Goal: Navigation & Orientation: Find specific page/section

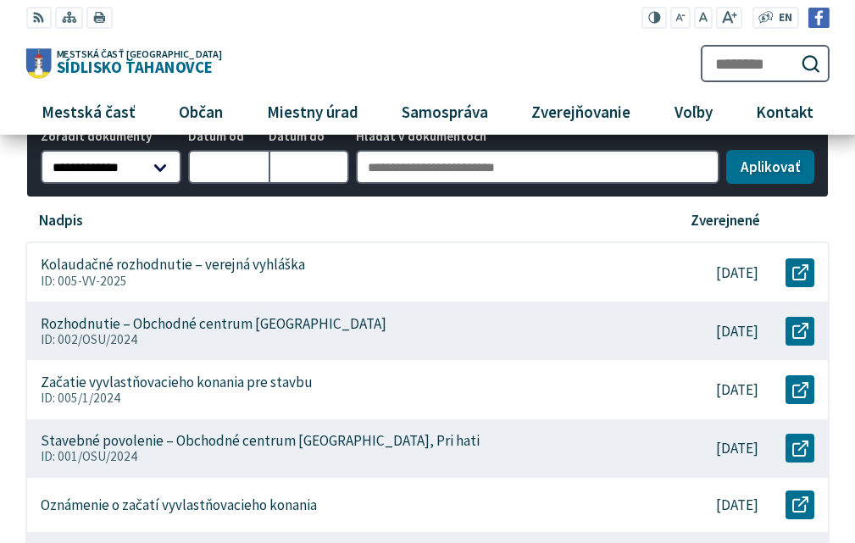
scroll to position [339, 0]
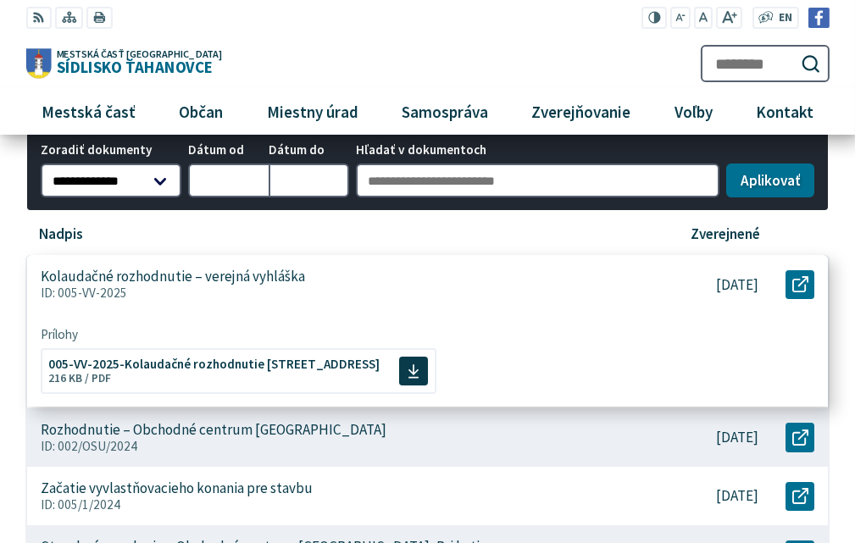
click at [219, 282] on p "Kolaudačné rozhodnutie – verejná vyhláška" at bounding box center [173, 278] width 264 height 18
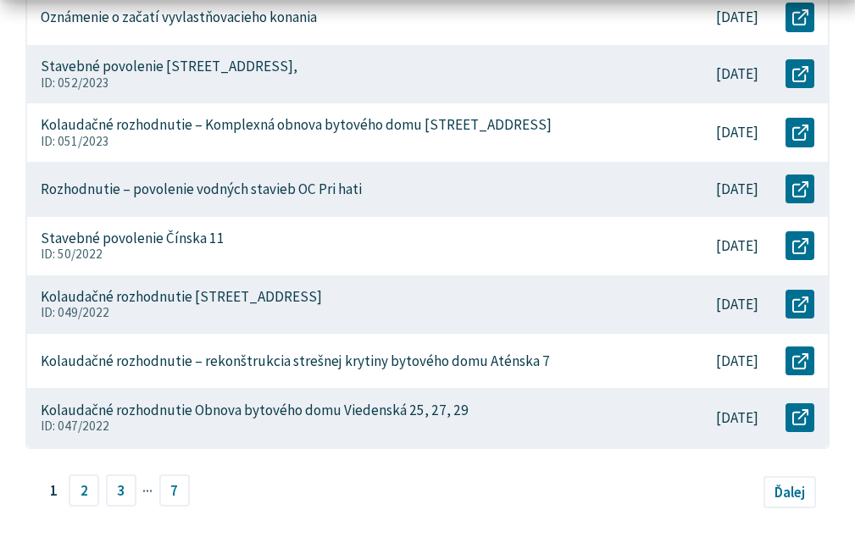
scroll to position [1017, 0]
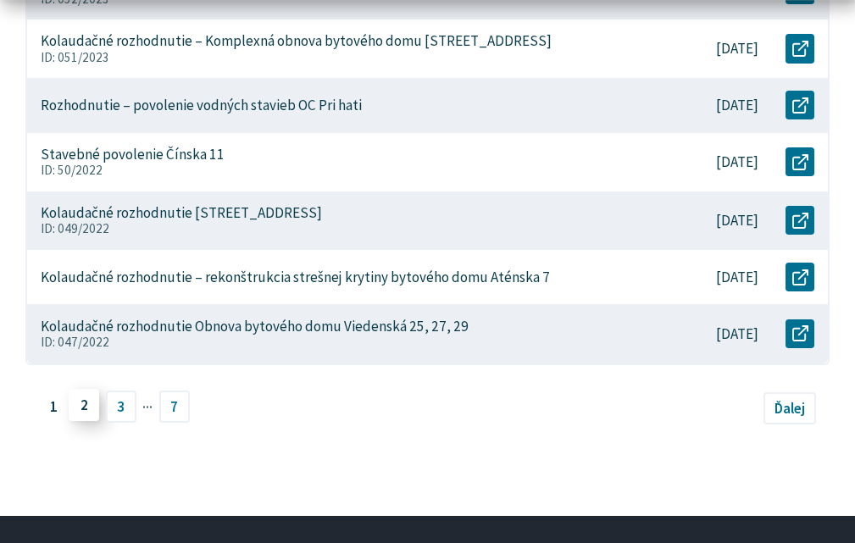
click at [81, 412] on link "2" at bounding box center [84, 405] width 31 height 32
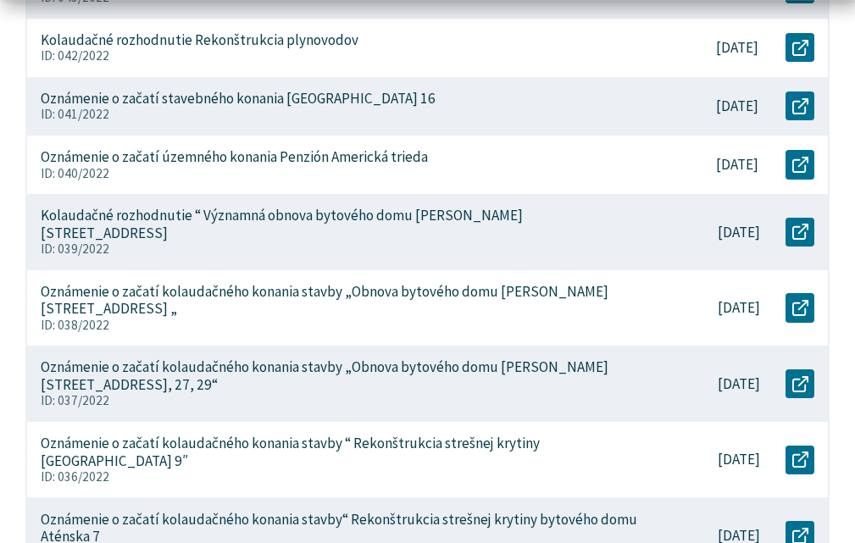
scroll to position [932, 0]
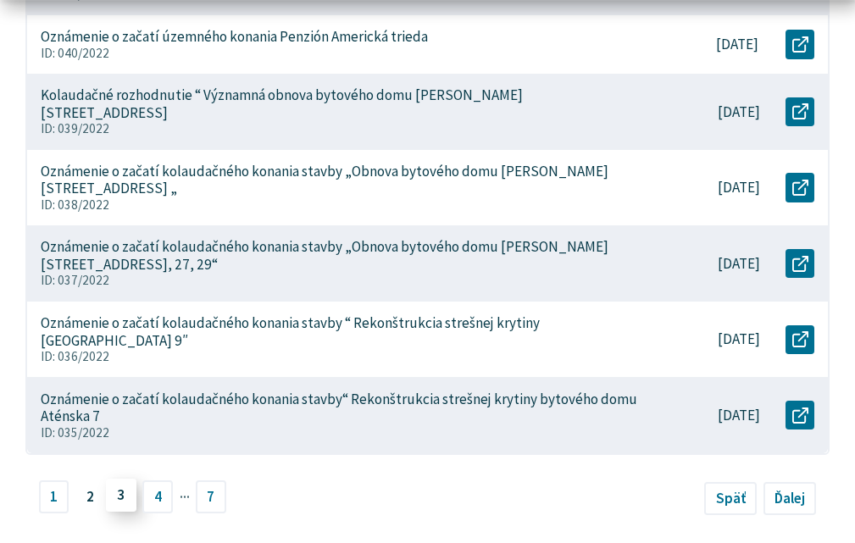
click at [116, 480] on link "3" at bounding box center [121, 496] width 31 height 32
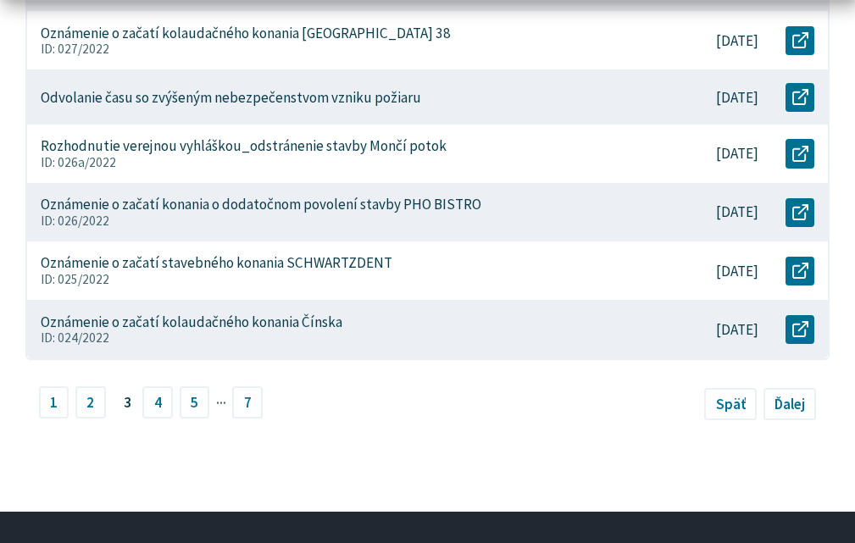
scroll to position [1102, 0]
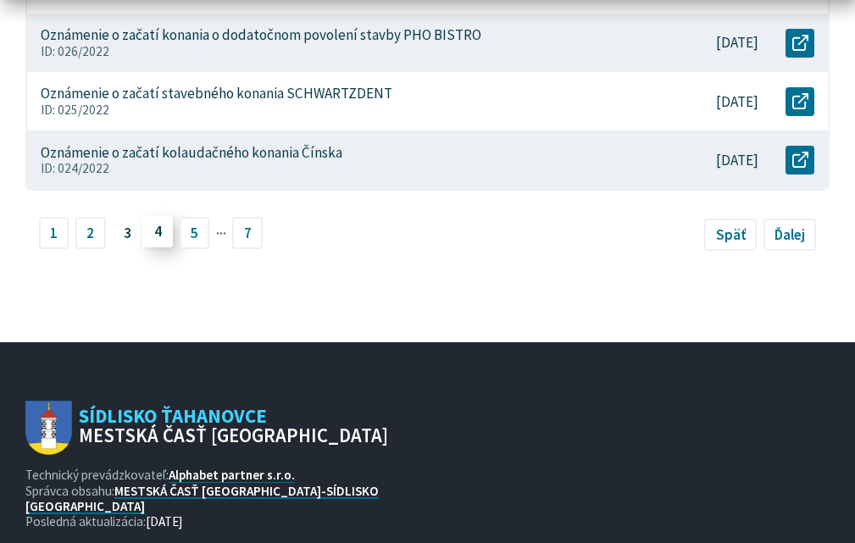
click at [158, 239] on link "4" at bounding box center [157, 231] width 31 height 32
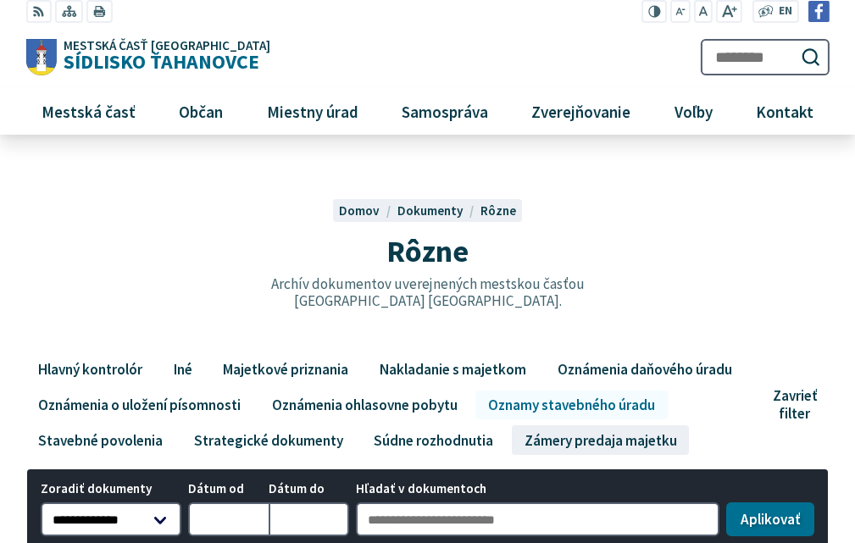
click at [571, 452] on link "Zámery predaja majetku" at bounding box center [600, 439] width 177 height 29
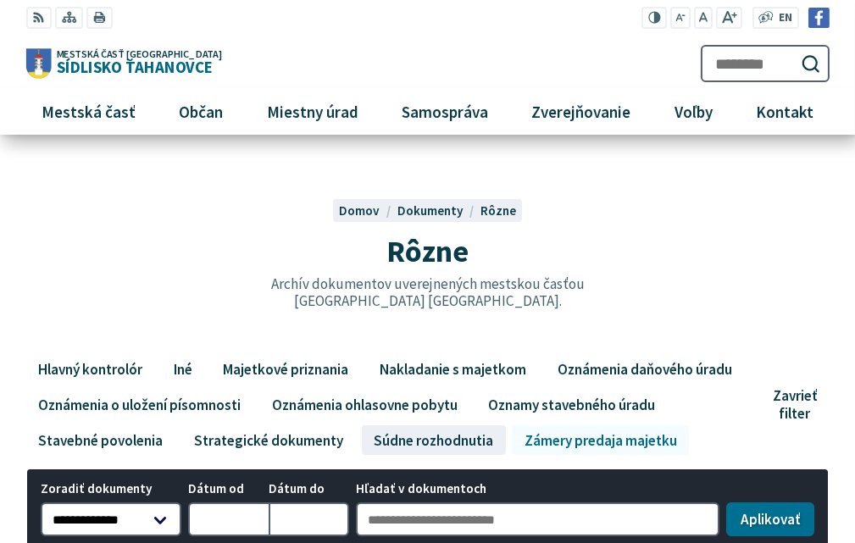
click at [442, 447] on link "Súdne rozhodnutia" at bounding box center [434, 439] width 144 height 29
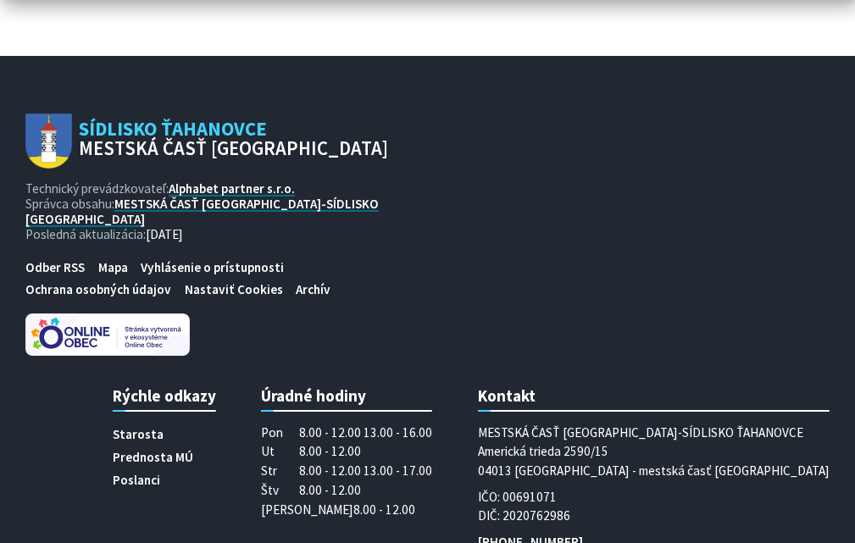
scroll to position [847, 0]
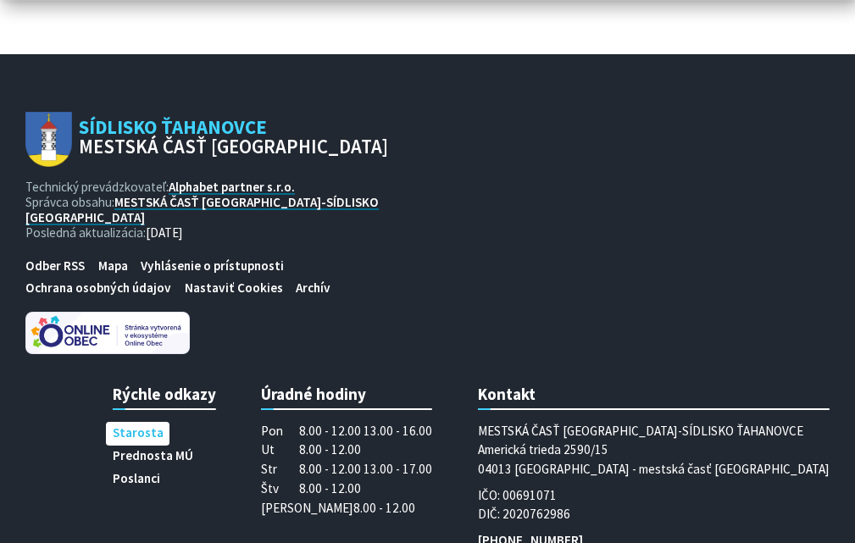
click at [164, 428] on span "Starosta" at bounding box center [138, 433] width 51 height 23
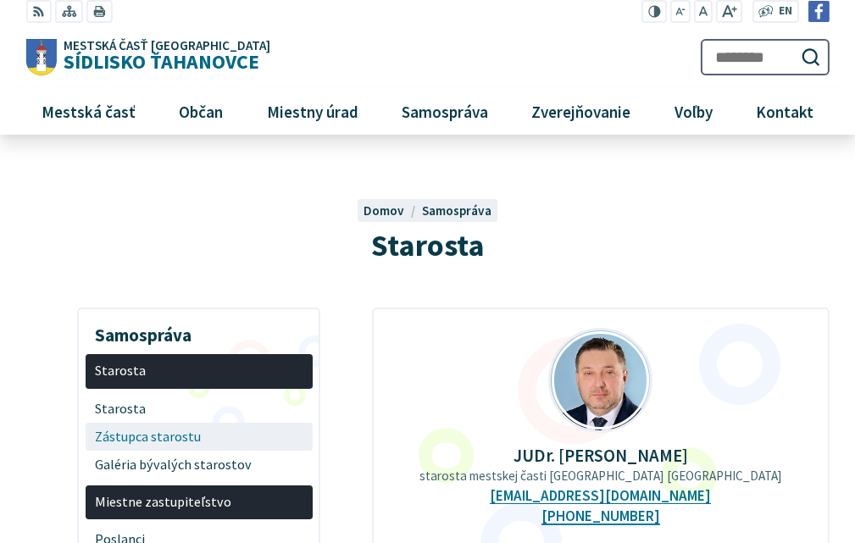
click at [103, 442] on span "Zástupca starostu" at bounding box center [199, 437] width 208 height 28
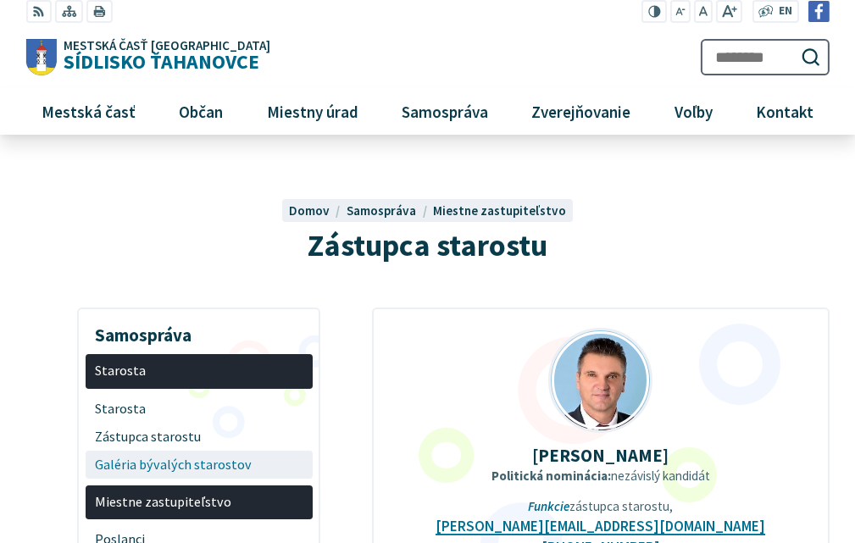
click at [135, 471] on span "Galéria bývalých starostov" at bounding box center [199, 465] width 208 height 28
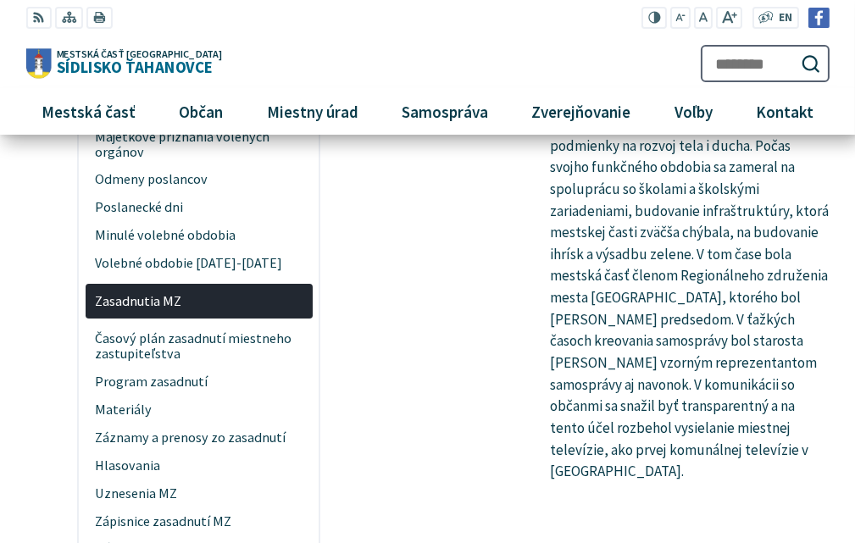
scroll to position [508, 0]
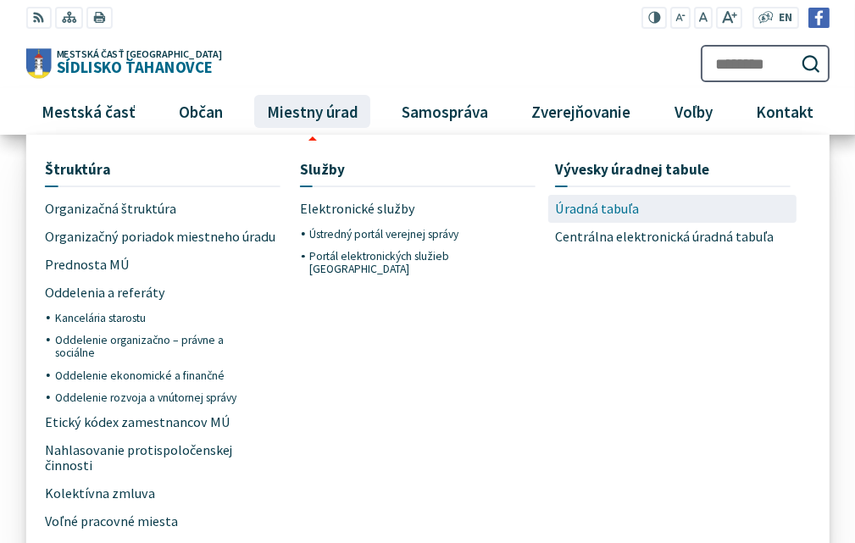
click at [575, 213] on span "Úradná tabuľa" at bounding box center [597, 209] width 84 height 28
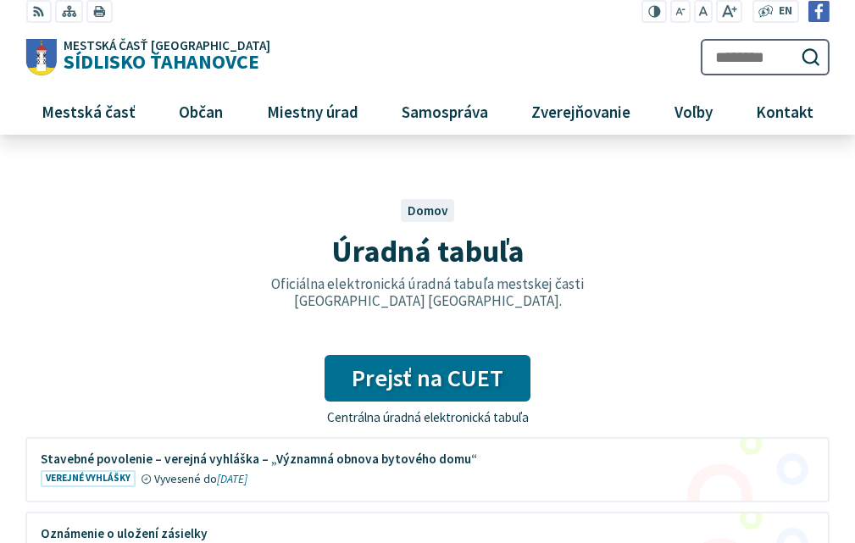
scroll to position [339, 0]
